Goal: Task Accomplishment & Management: Manage account settings

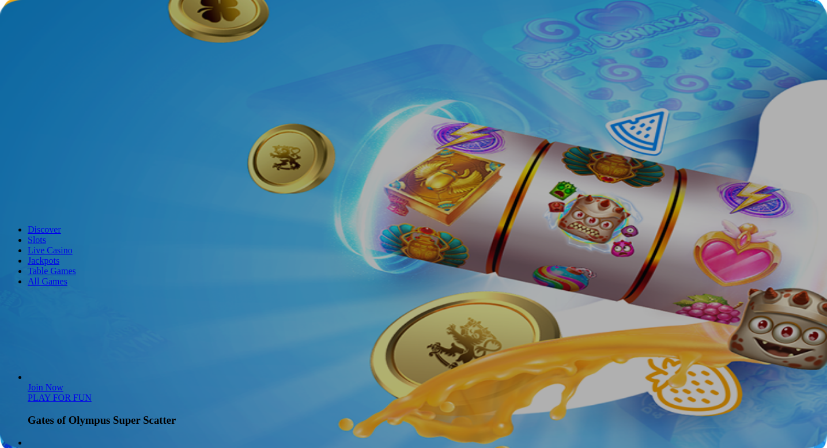
click at [68, 48] on button "Log in" at bounding box center [61, 42] width 30 height 12
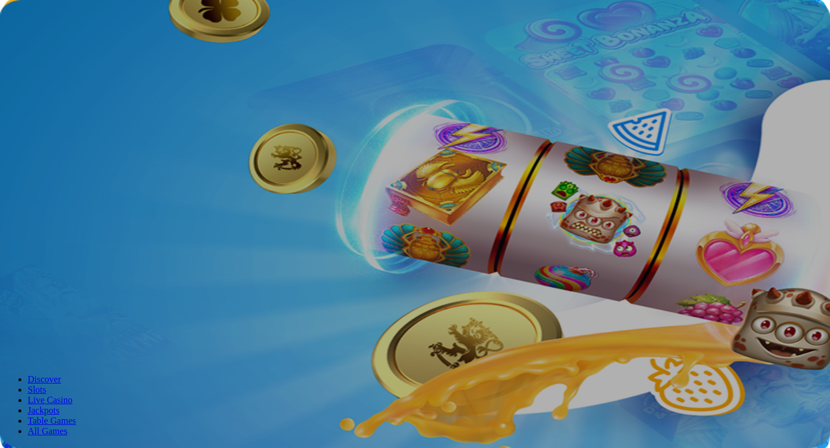
type input "**********"
click at [35, 232] on button "Log In" at bounding box center [20, 238] width 31 height 12
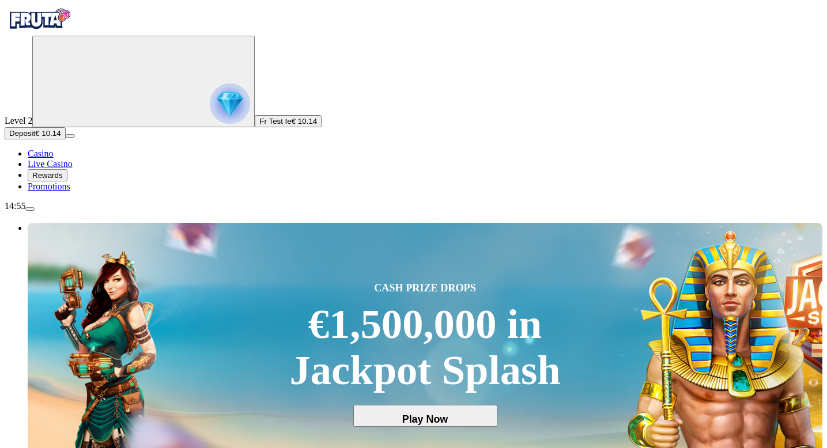
click at [30, 209] on span "menu icon" at bounding box center [30, 209] width 0 height 0
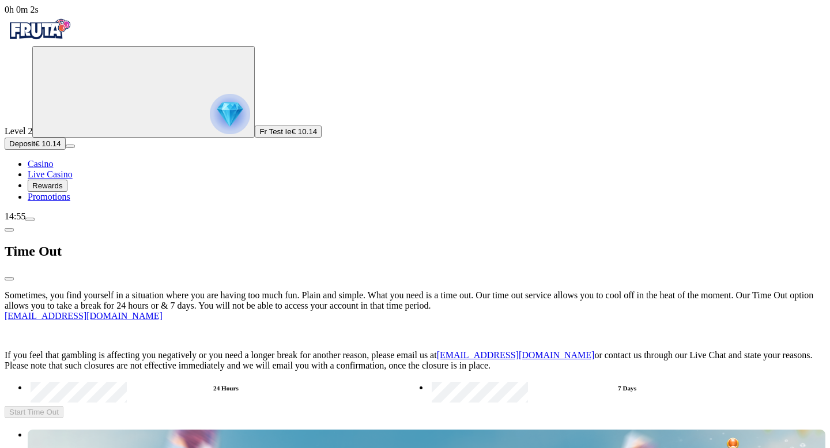
click at [205, 380] on label "24 Hours" at bounding box center [226, 388] width 397 height 17
click at [63, 406] on button "Start Time Out" at bounding box center [34, 412] width 59 height 12
drag, startPoint x: 316, startPoint y: 233, endPoint x: 149, endPoint y: 221, distance: 167.6
